Goal: Go to known website: Access a specific website the user already knows

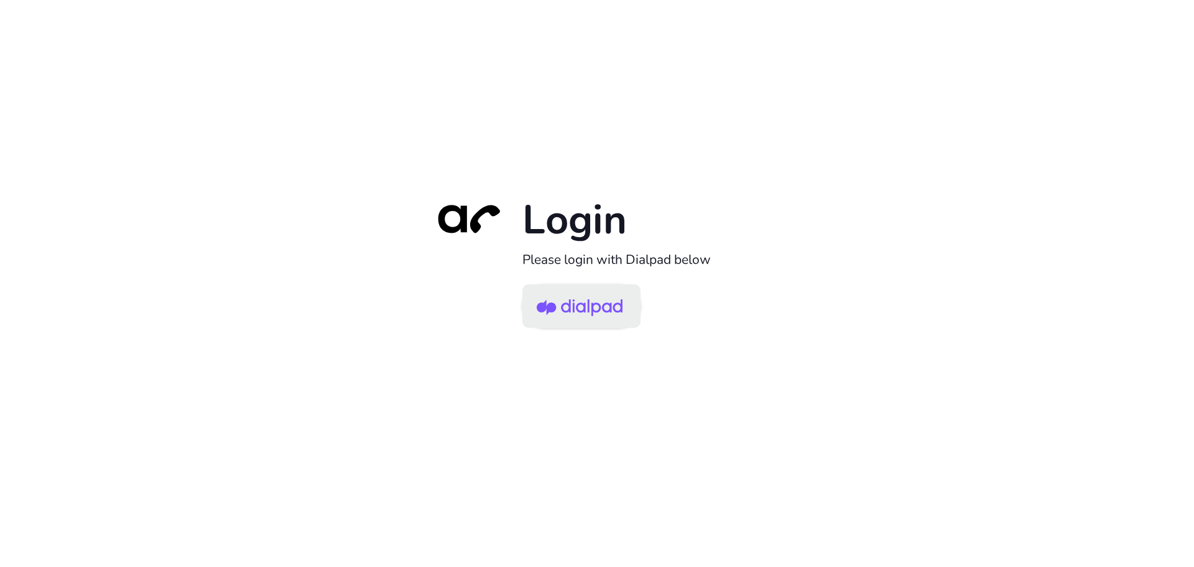
click at [541, 314] on img at bounding box center [580, 307] width 86 height 40
drag, startPoint x: 591, startPoint y: 312, endPoint x: 600, endPoint y: 311, distance: 9.4
click at [590, 312] on img at bounding box center [580, 307] width 86 height 40
click at [577, 309] on img at bounding box center [580, 307] width 86 height 40
